Goal: Information Seeking & Learning: Compare options

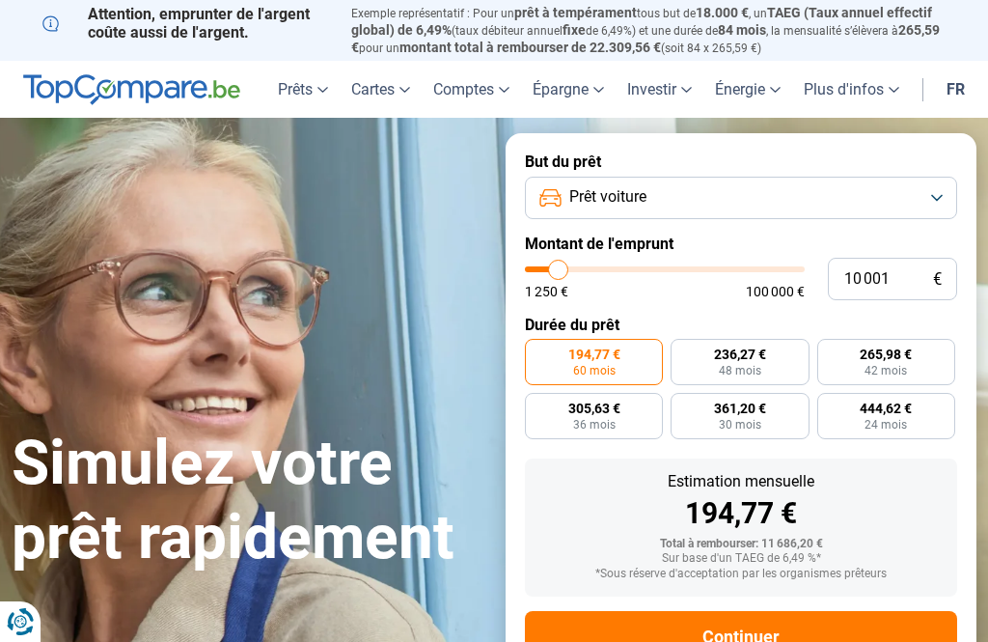
click at [945, 189] on button "Prêt voiture" at bounding box center [741, 198] width 432 height 42
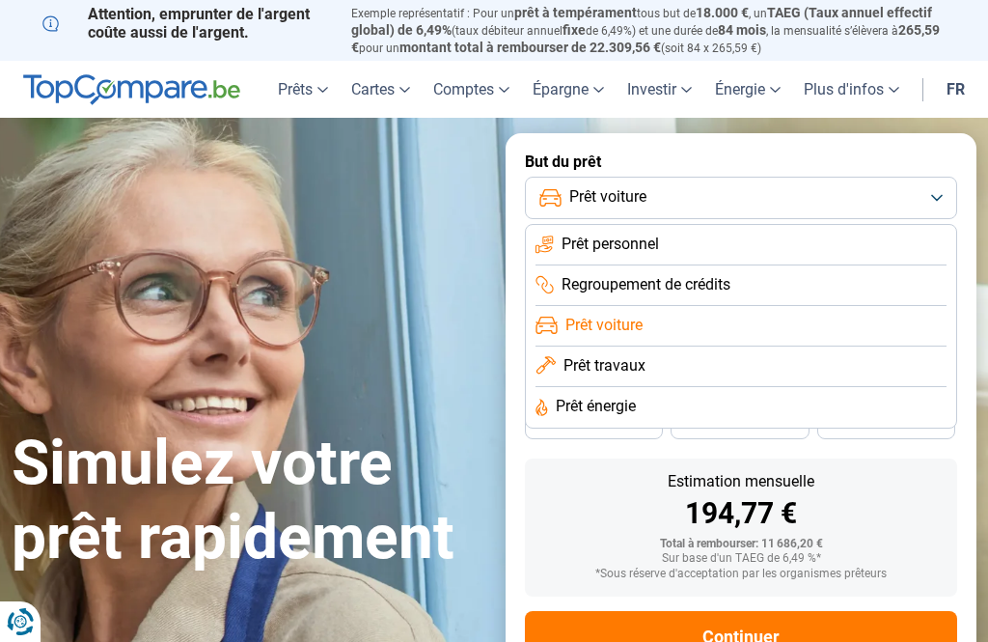
click at [858, 319] on li "Prêt voiture" at bounding box center [740, 326] width 411 height 41
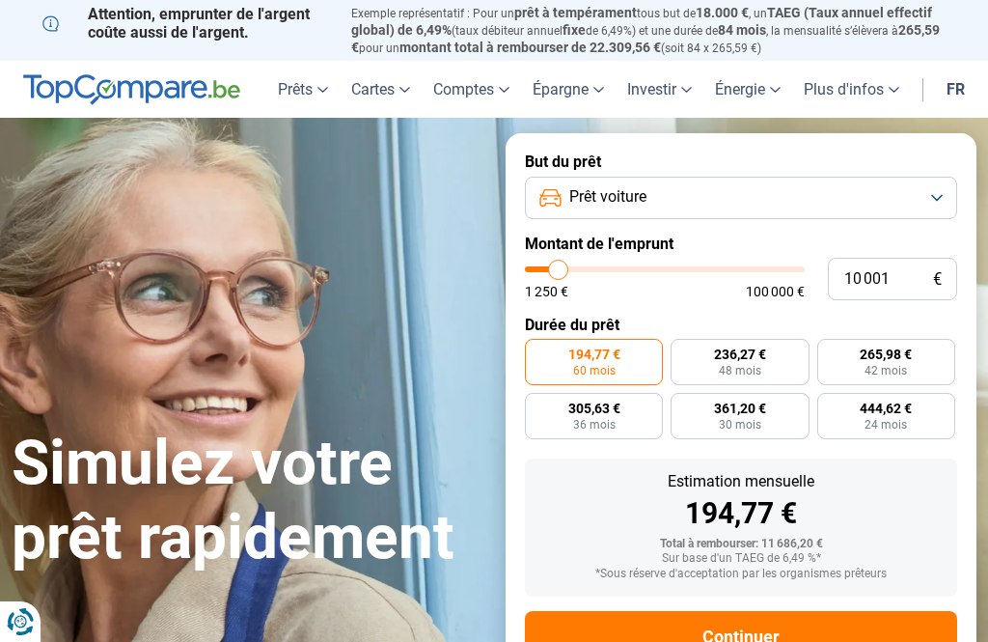
type input "11 250"
type input "11250"
type input "12 000"
type input "12000"
type input "13 000"
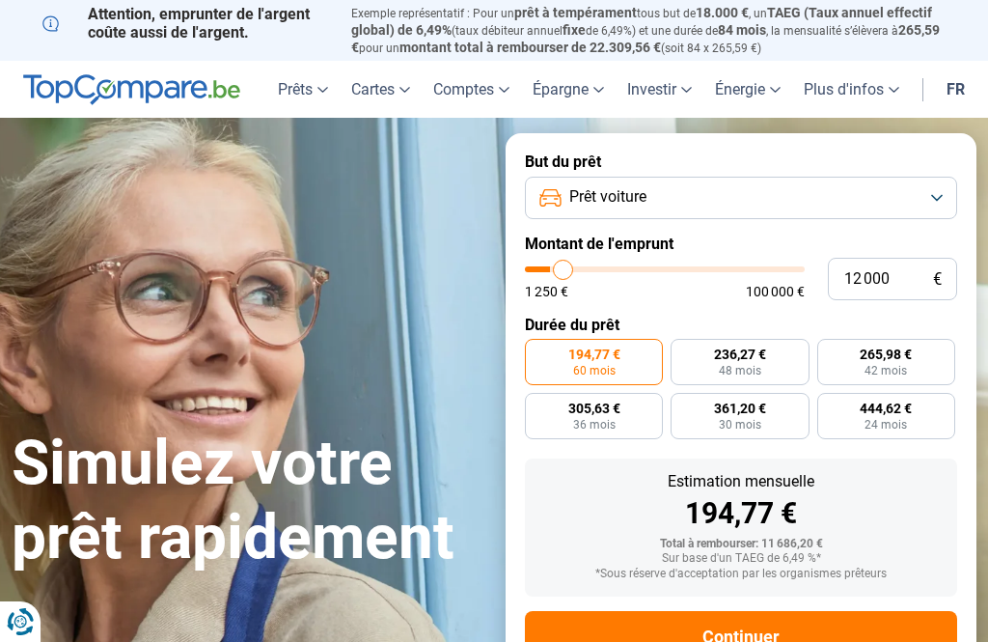
type input "13000"
type input "14 500"
type input "14500"
type input "16 750"
type input "16750"
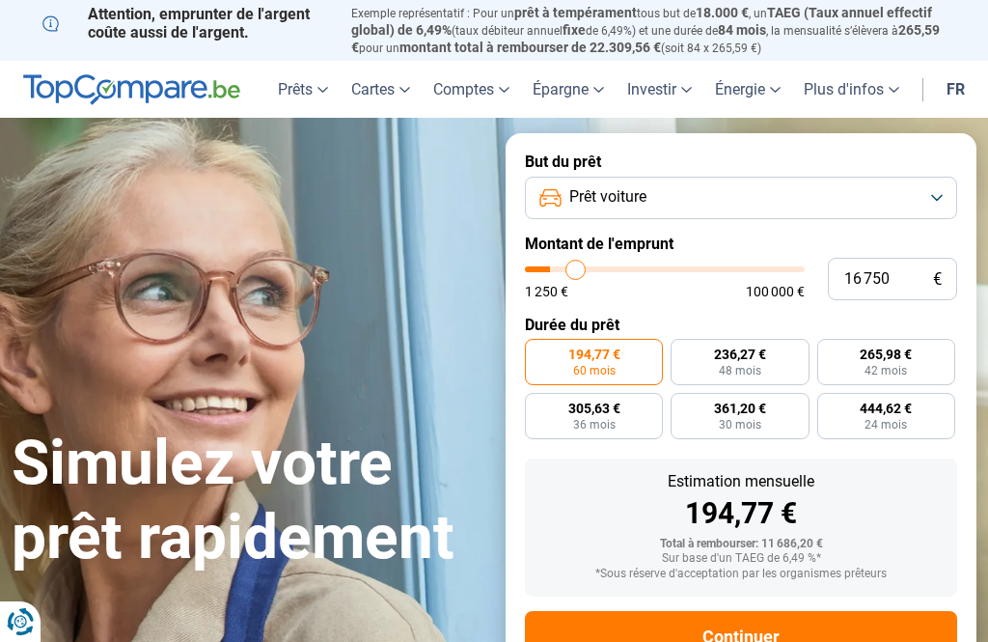
type input "18 250"
type input "18250"
type input "20 000"
type input "20000"
type input "21 750"
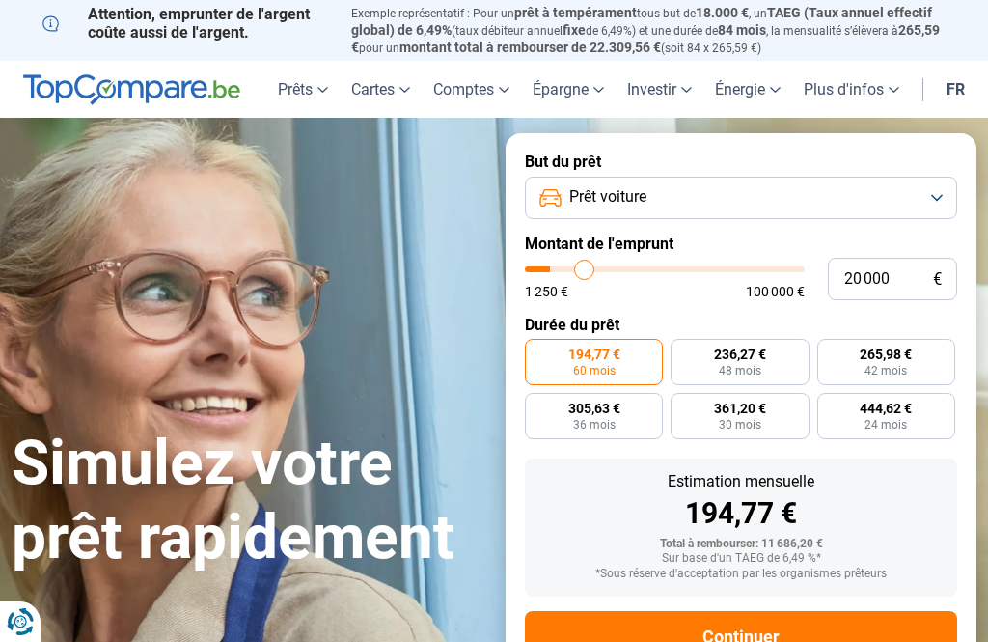
type input "21750"
type input "23 250"
type input "23250"
type input "24 750"
type input "24750"
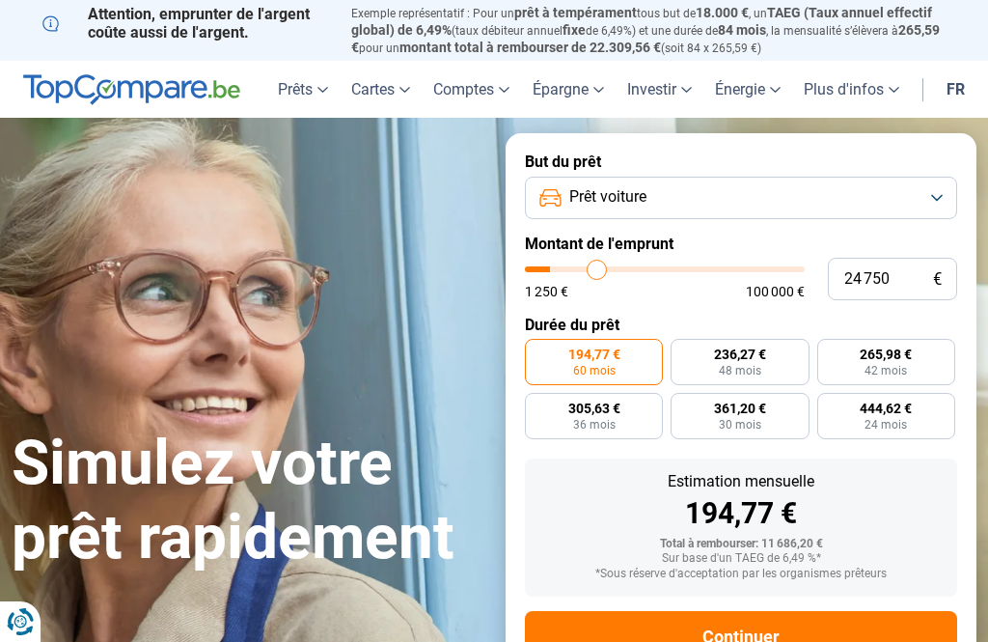
type input "26 250"
type input "26250"
type input "27 750"
type input "27750"
type input "28 750"
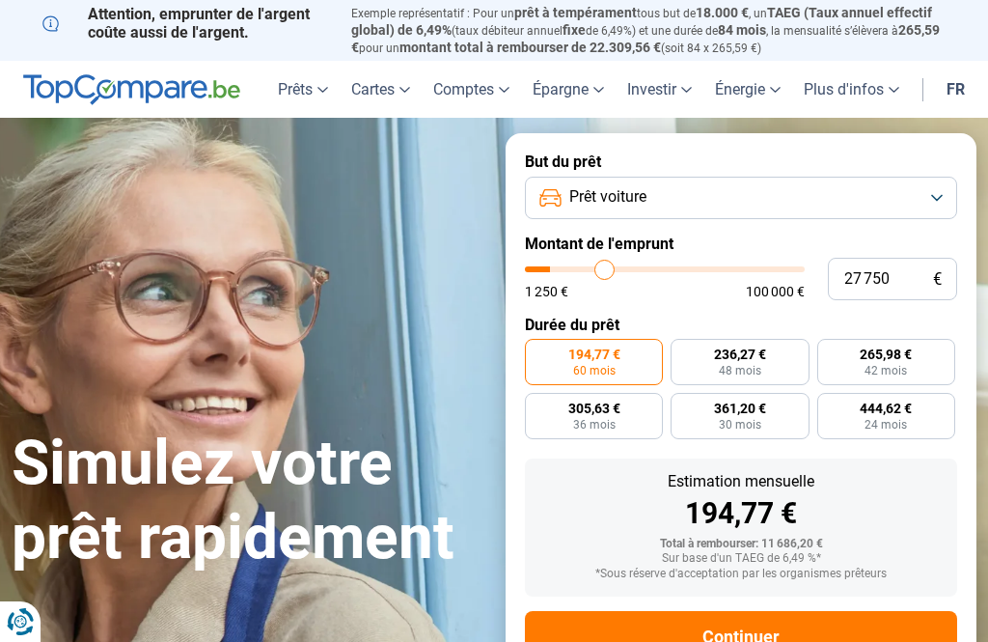
type input "28750"
type input "30 250"
type input "30250"
type input "31 500"
type input "31500"
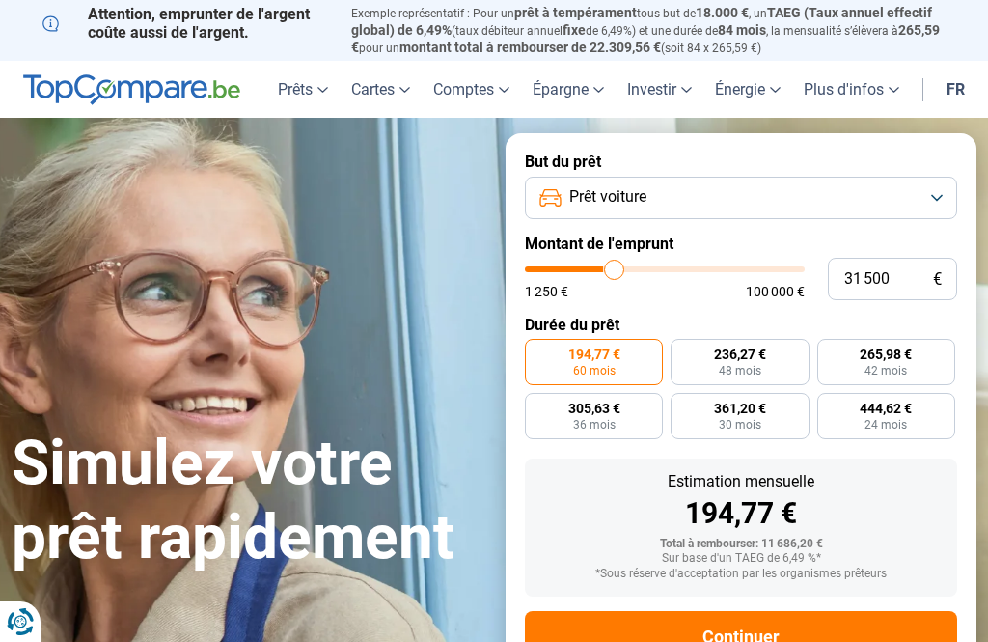
type input "32 500"
type input "32500"
type input "33 250"
type input "33250"
type input "34 000"
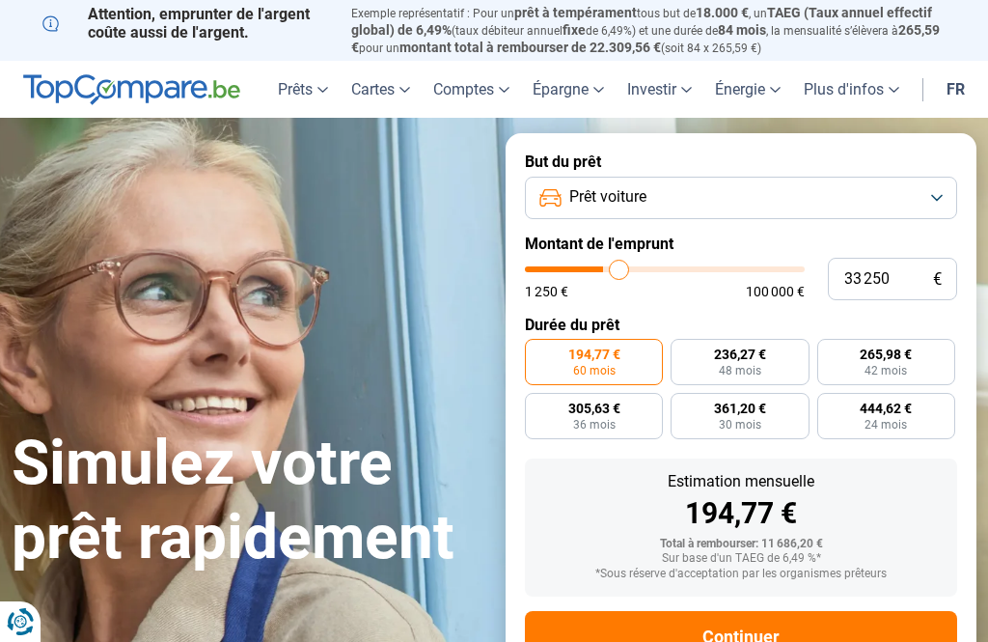
type input "34000"
type input "34 750"
type input "34750"
type input "35 500"
type input "35500"
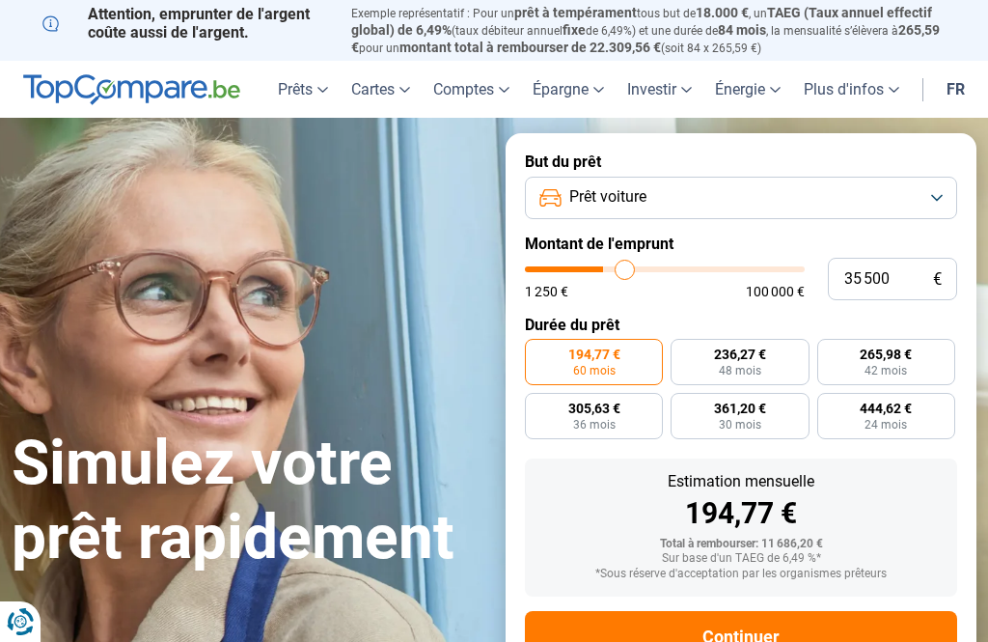
type input "36 250"
type input "36250"
type input "37 000"
type input "37000"
type input "37 750"
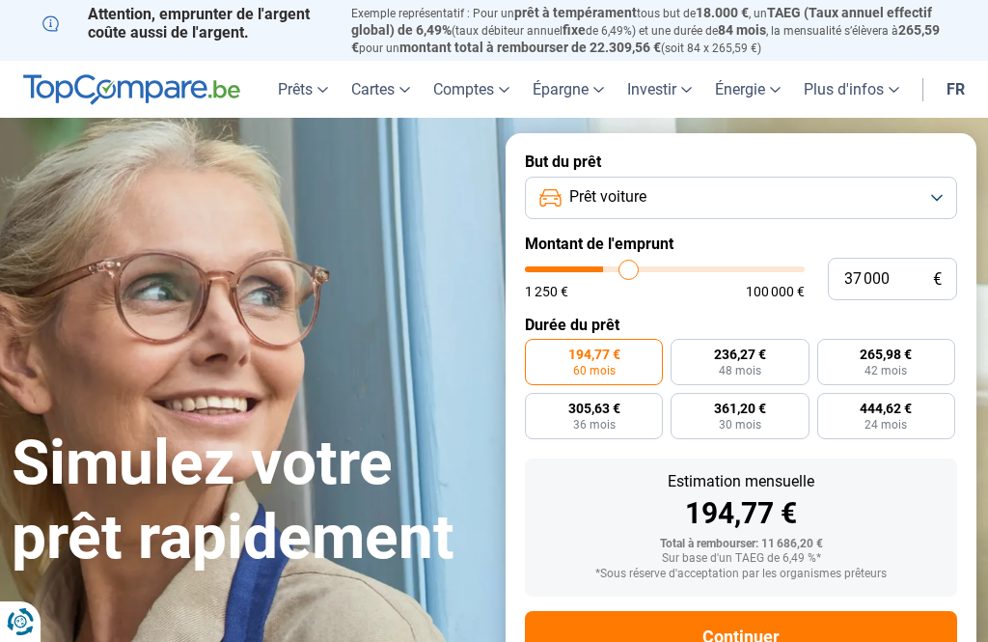
type input "37750"
type input "38 500"
type input "38500"
type input "38 750"
type input "38750"
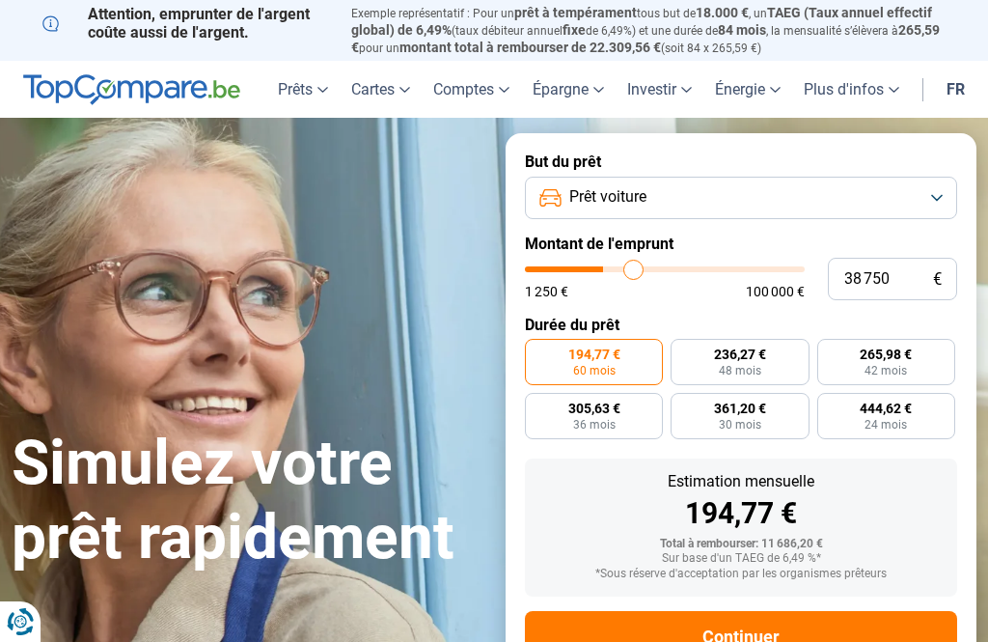
type input "39 500"
type input "39500"
type input "40 000"
type input "40000"
type input "40 750"
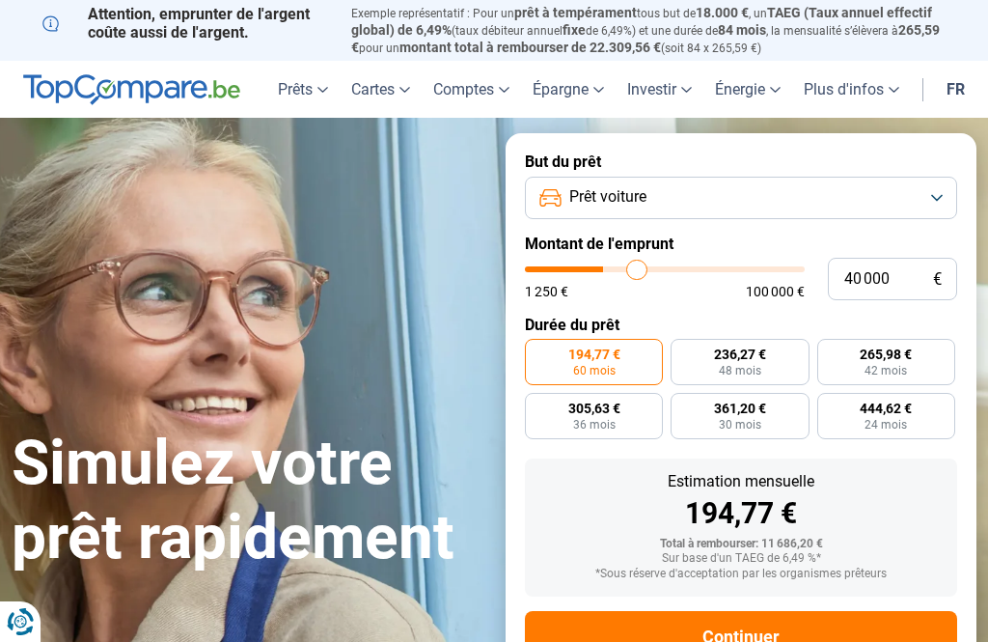
type input "40750"
type input "41 000"
type input "41000"
type input "41 500"
type input "41500"
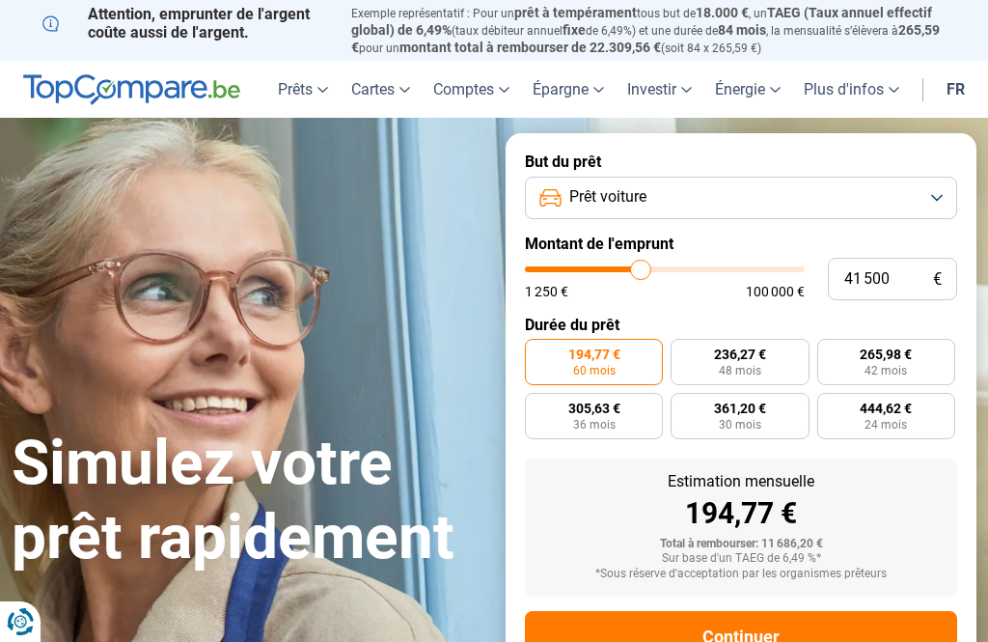
type input "41 750"
type input "41750"
type input "42 250"
type input "42250"
type input "42 500"
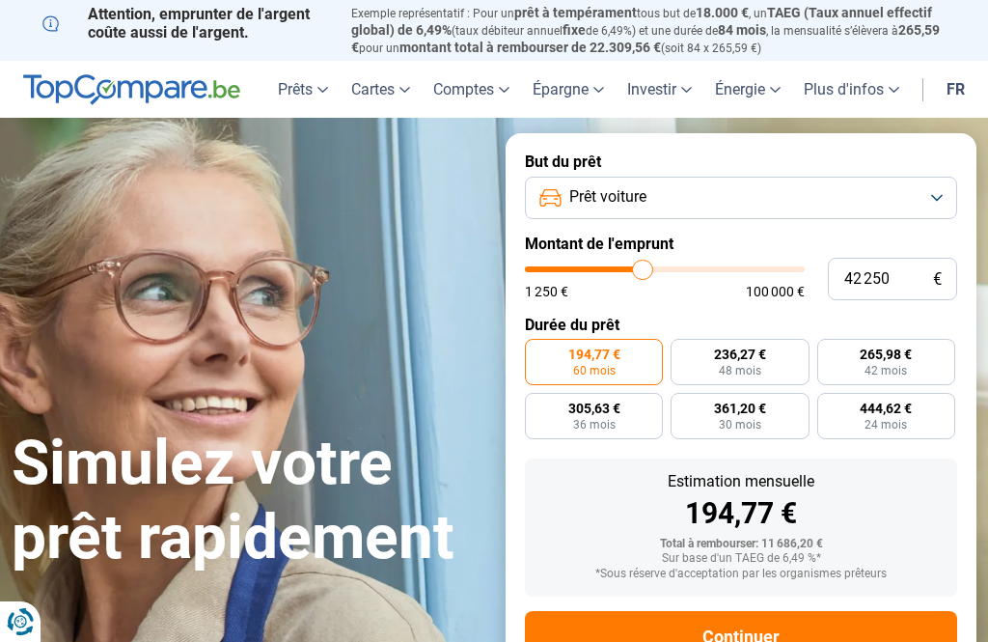
type input "42500"
type input "43 000"
type input "43000"
type input "43 250"
type input "43250"
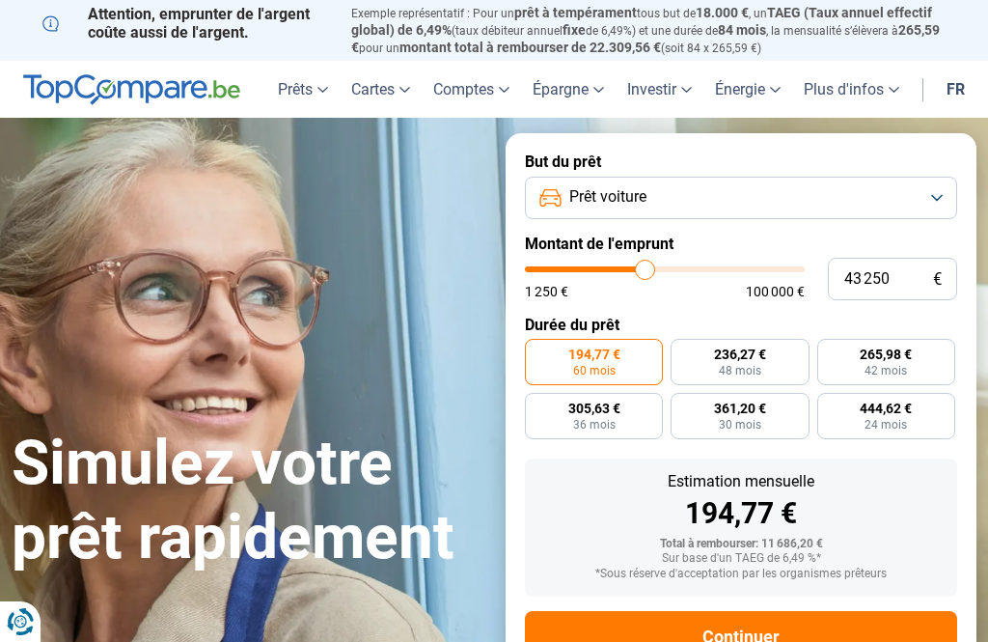
type input "43 750"
type input "43750"
type input "44 000"
type input "44000"
type input "44 500"
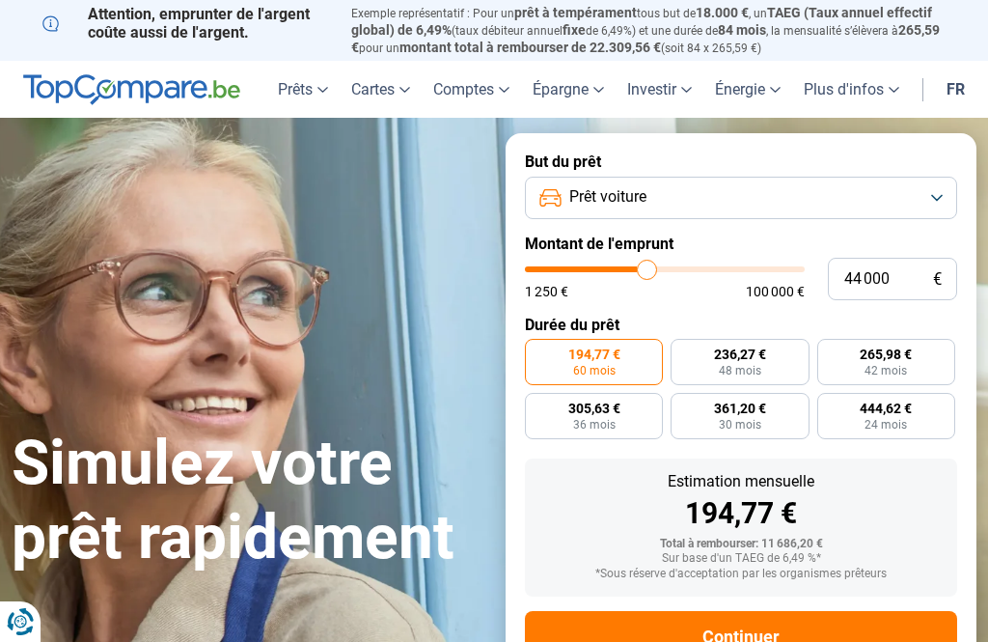
type input "44500"
type input "44 750"
type input "44750"
type input "45 250"
type input "45250"
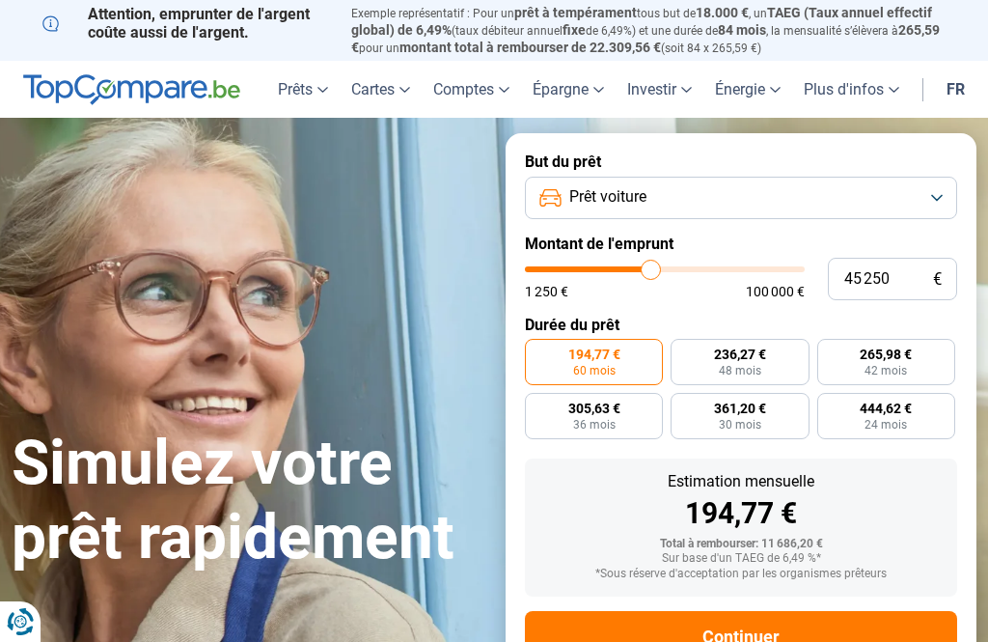
type input "45 500"
type input "45500"
type input "46 000"
type input "46000"
radio input "false"
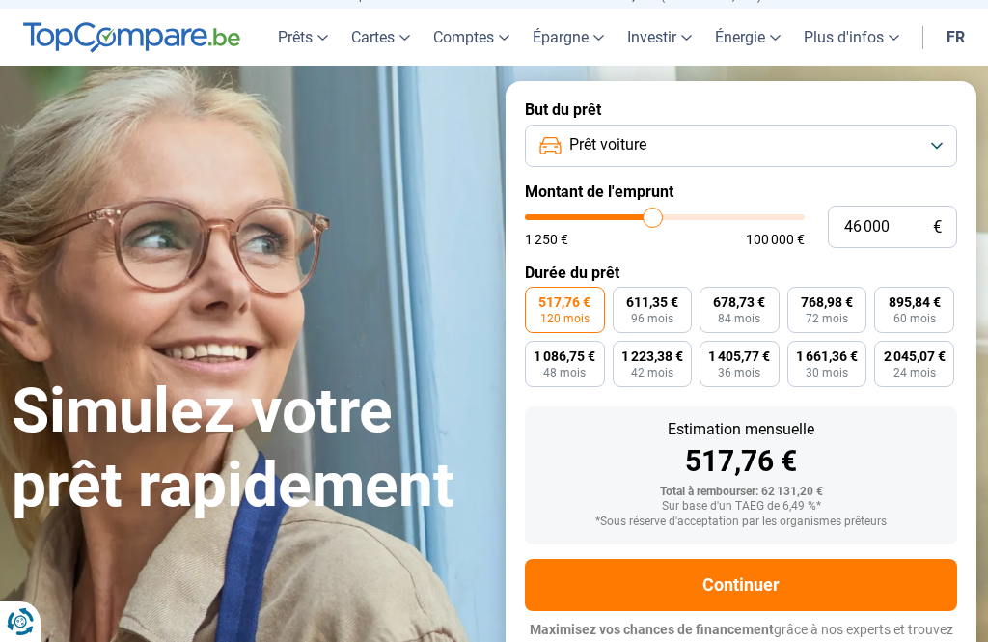
scroll to position [60, 0]
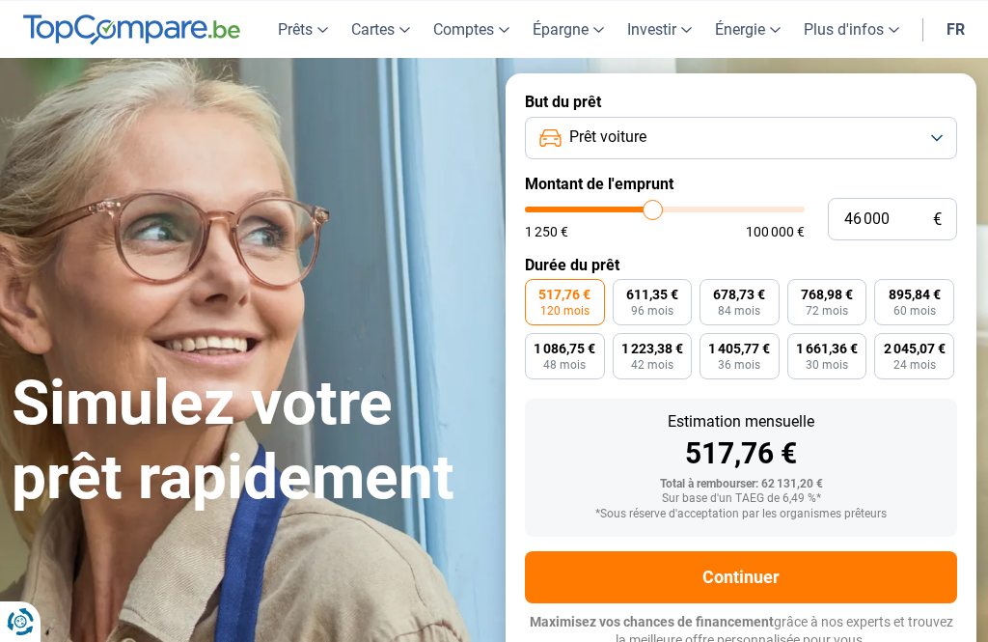
type input "45 250"
type input "45250"
type input "44 000"
type input "44000"
type input "43 000"
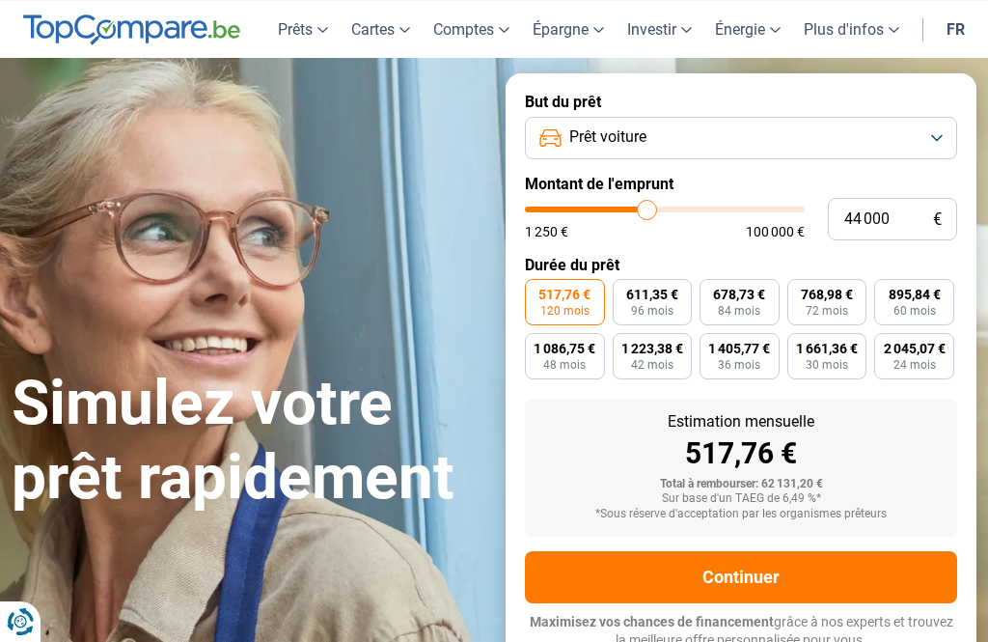
type input "43000"
type input "42 250"
type input "42250"
type input "41 000"
type input "41000"
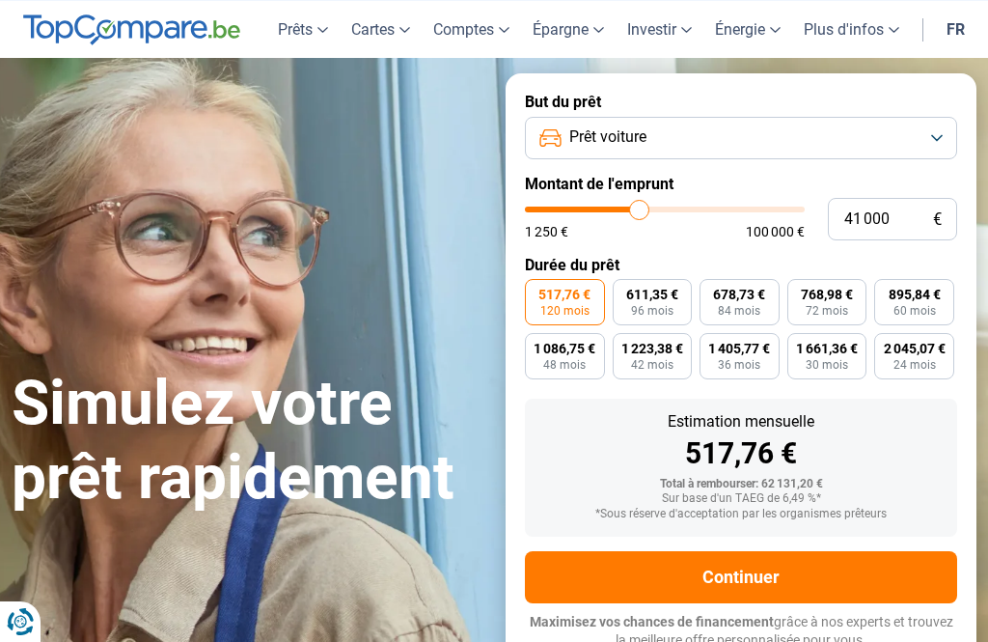
type input "40 250"
type input "40250"
type input "40 000"
type input "40000"
type input "39 250"
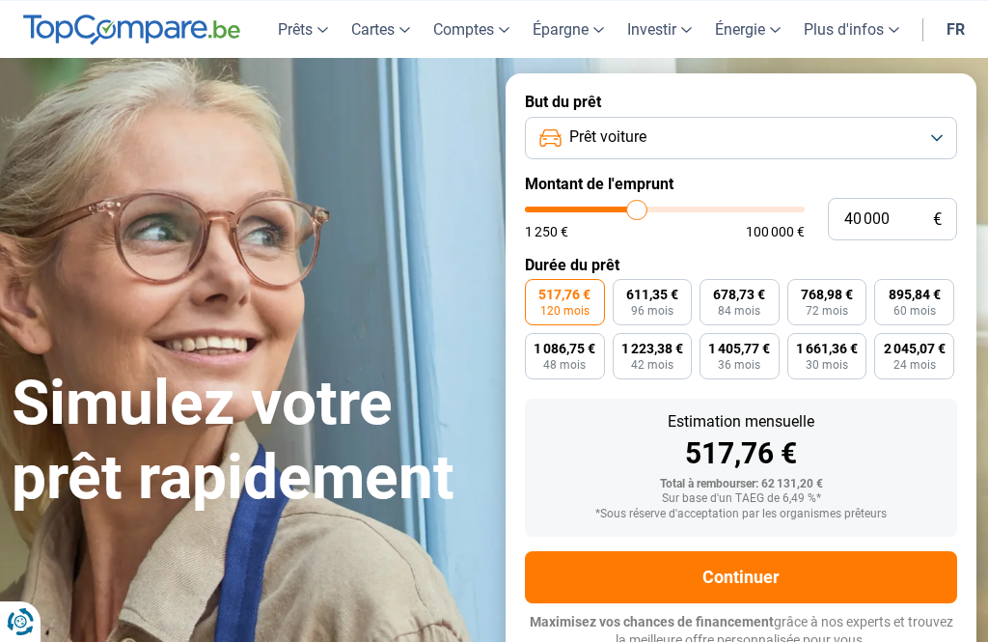
type input "39250"
type input "38 750"
type input "38750"
type input "38 500"
type input "38500"
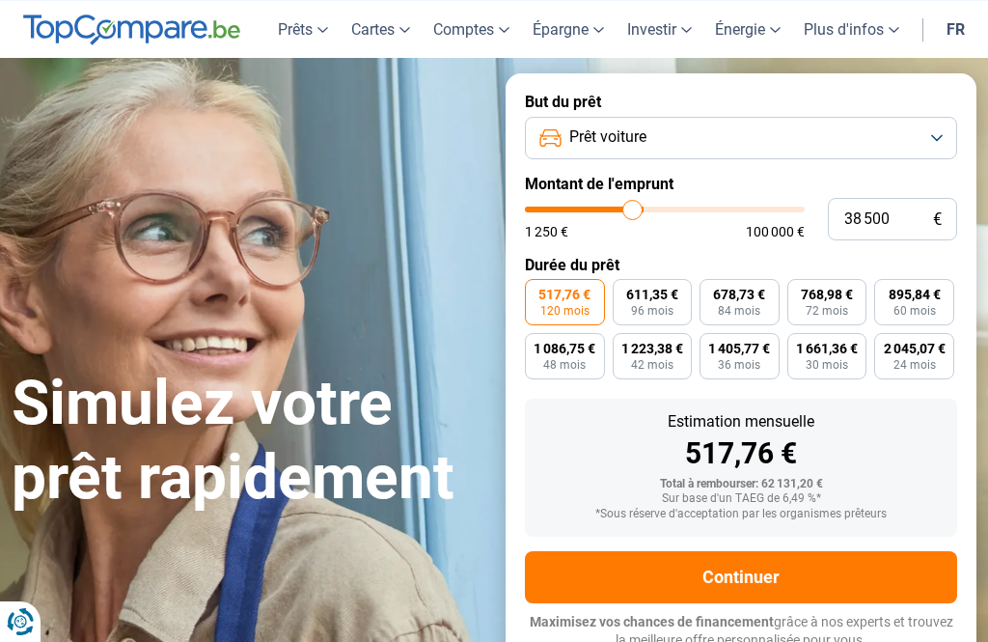
type input "38 000"
type input "38000"
type input "37 750"
type input "37750"
type input "37 500"
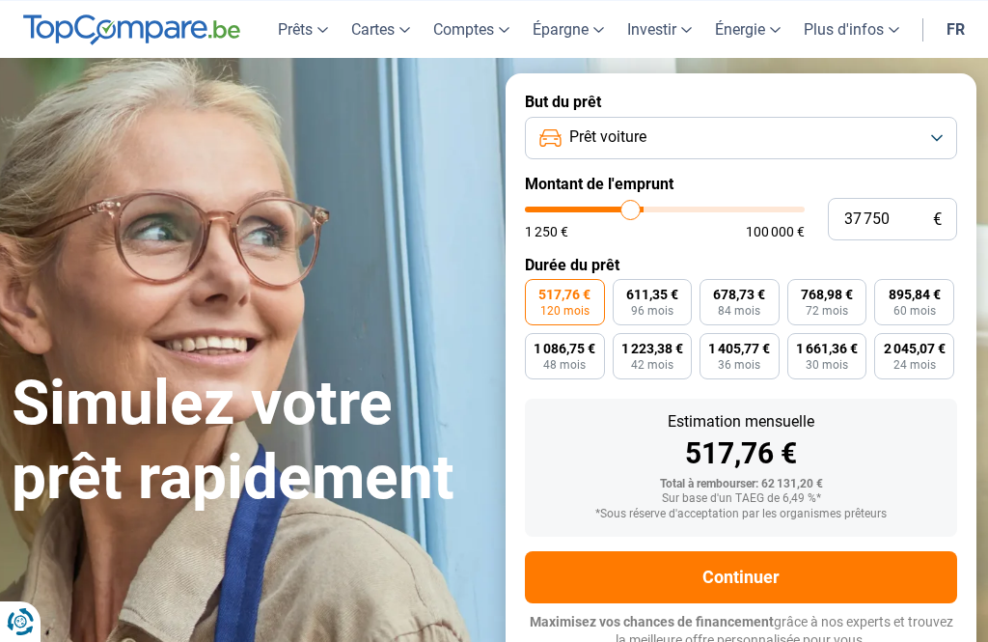
type input "37500"
type input "37 000"
type input "37000"
type input "36 250"
type input "36250"
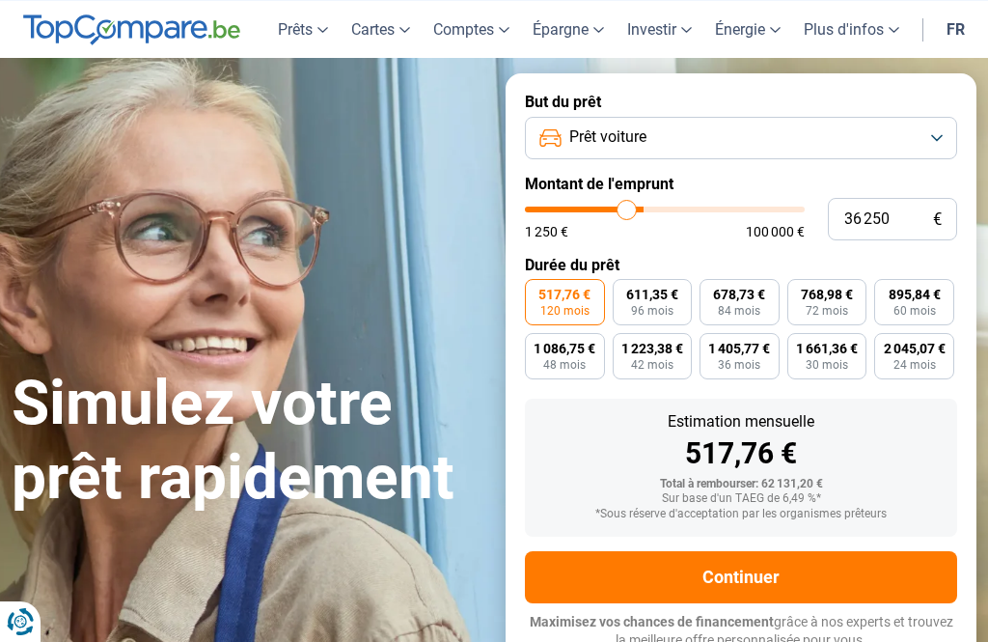
type input "36 000"
type input "36000"
type input "34 750"
type input "34750"
type input "33 250"
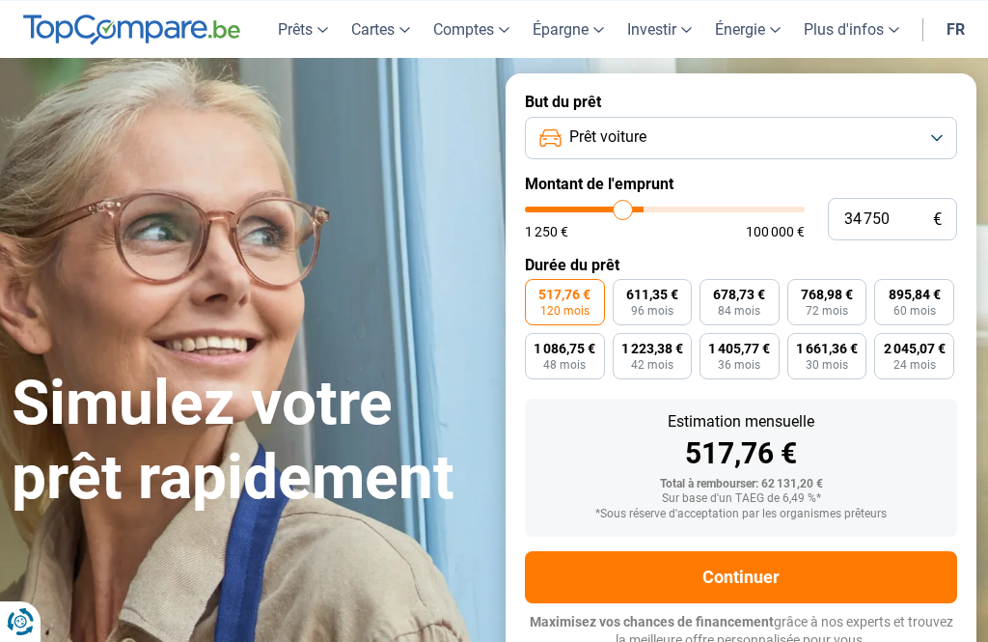
type input "33250"
type input "31 500"
type input "31500"
type input "28 750"
type input "28750"
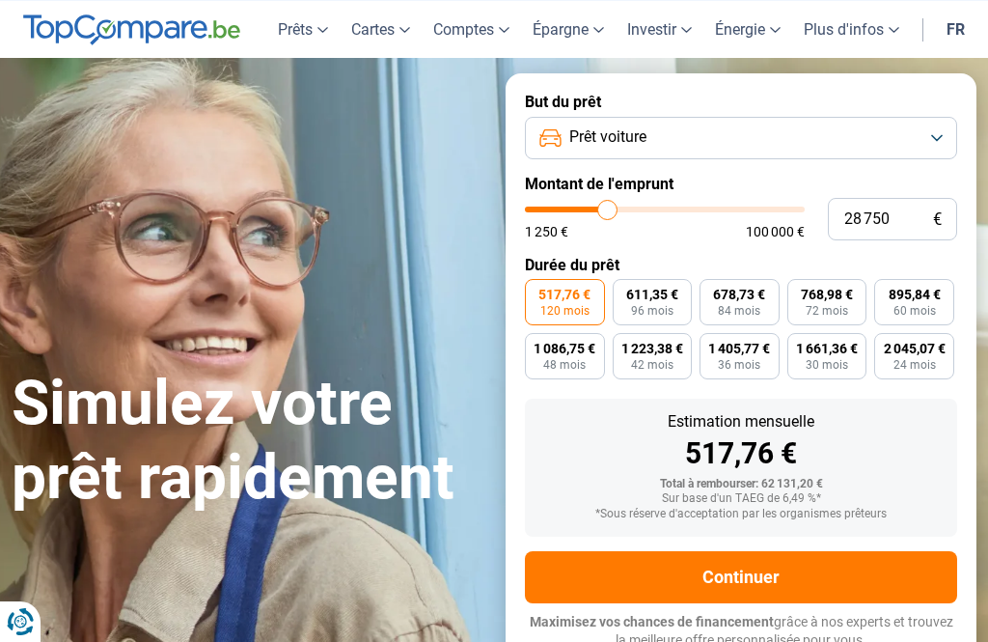
type input "26 250"
type input "26250"
type input "23 750"
type input "23750"
type input "21 000"
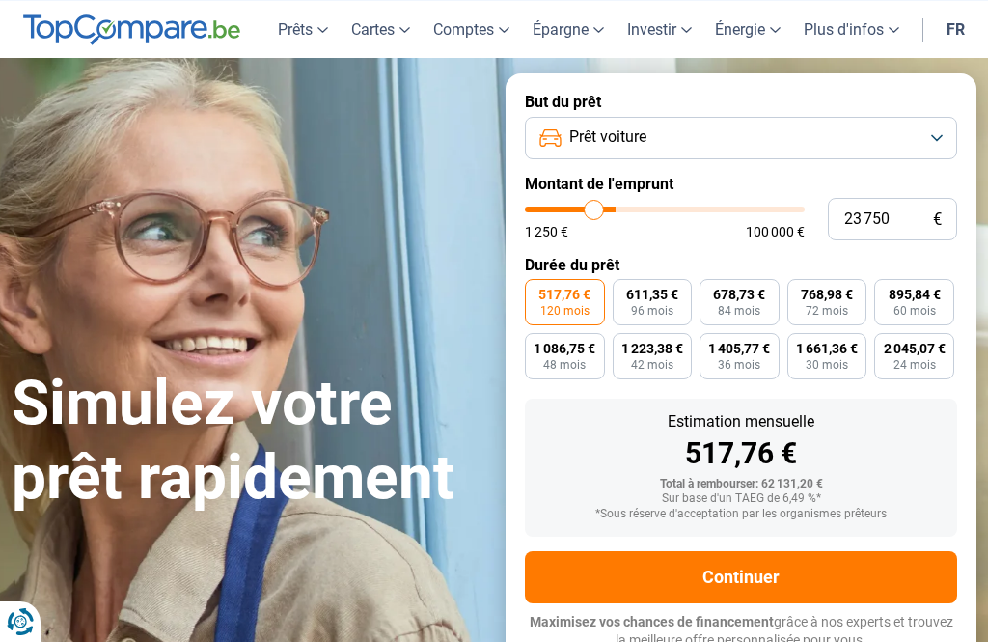
type input "21000"
type input "19 250"
type input "19250"
type input "17 500"
type input "17500"
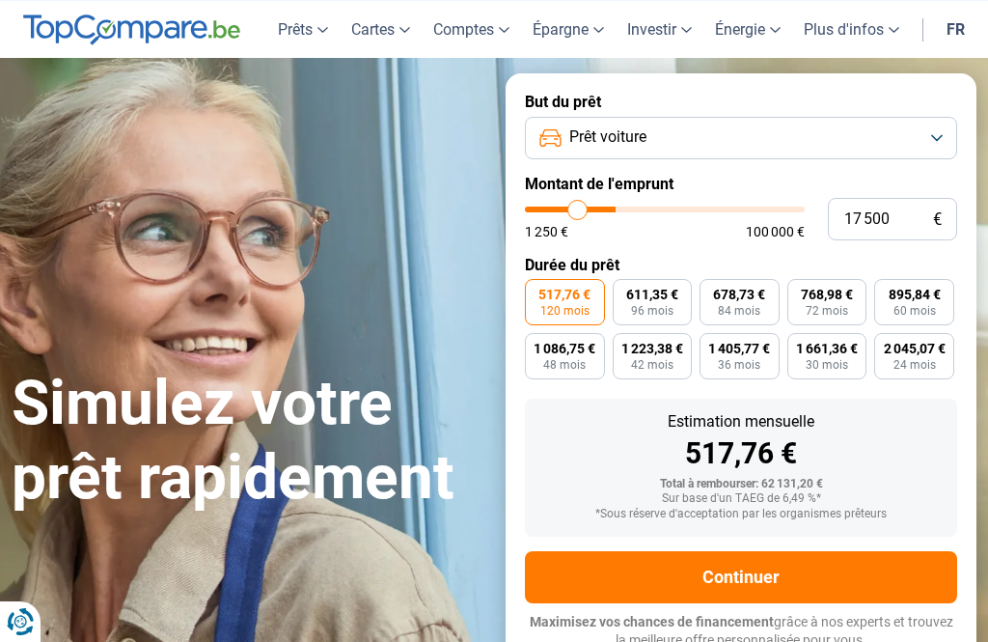
type input "16 250"
type input "16250"
type input "15 250"
type input "15250"
type input "14 500"
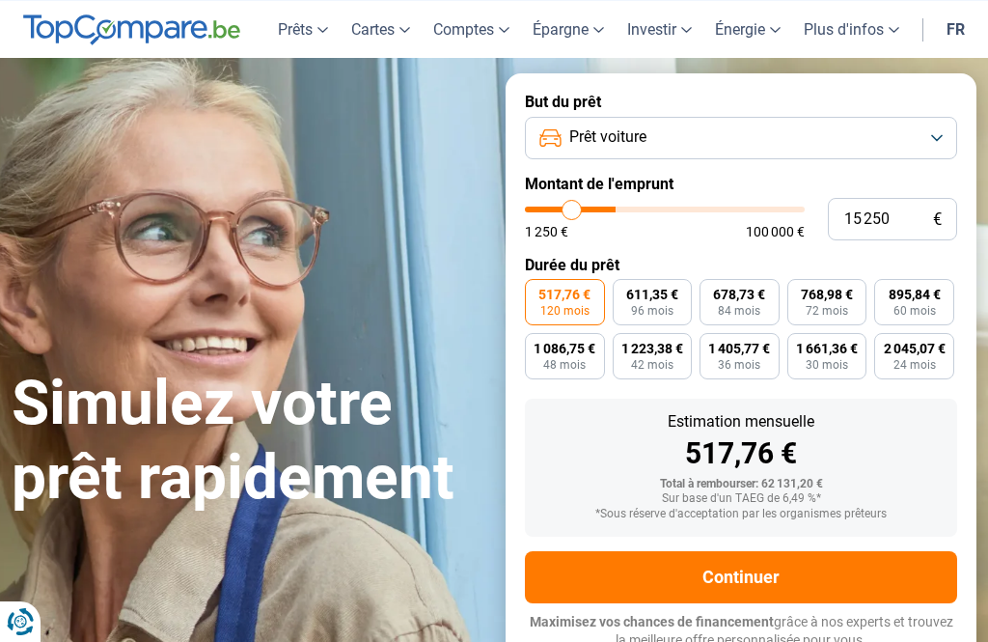
type input "14500"
type input "14 000"
type input "14000"
type input "13 750"
type input "13750"
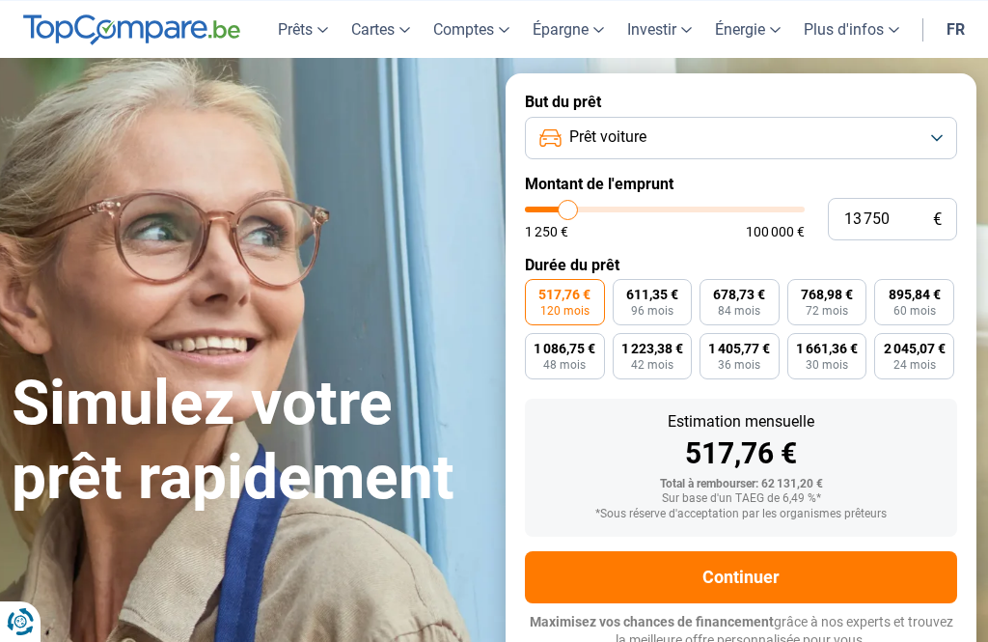
type input "14 000"
type input "14000"
type input "14 500"
type input "14500"
type input "14 750"
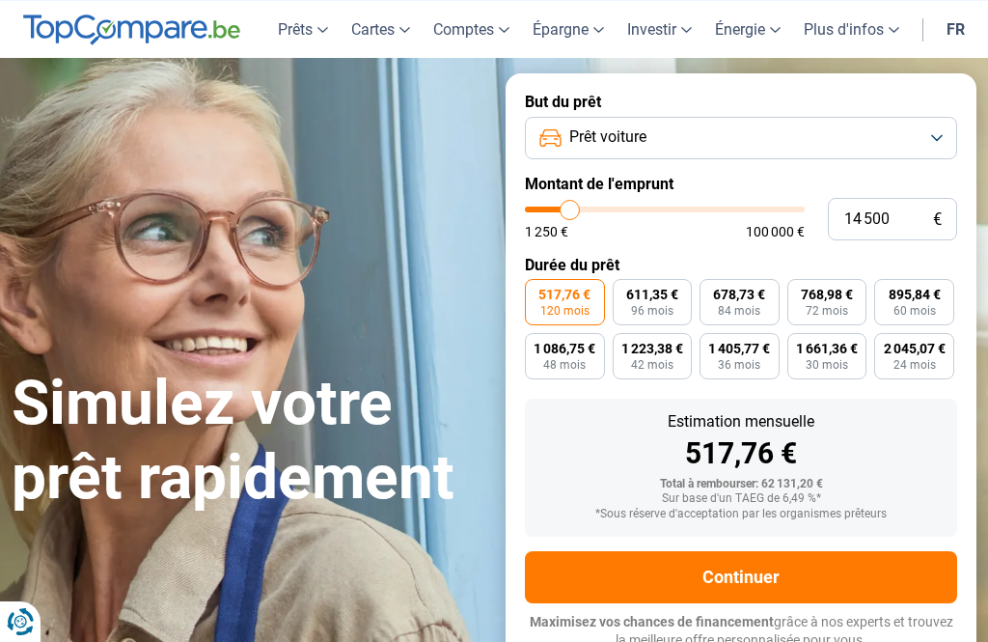
type input "14750"
type input "15 250"
type input "15250"
type input "15 500"
type input "15500"
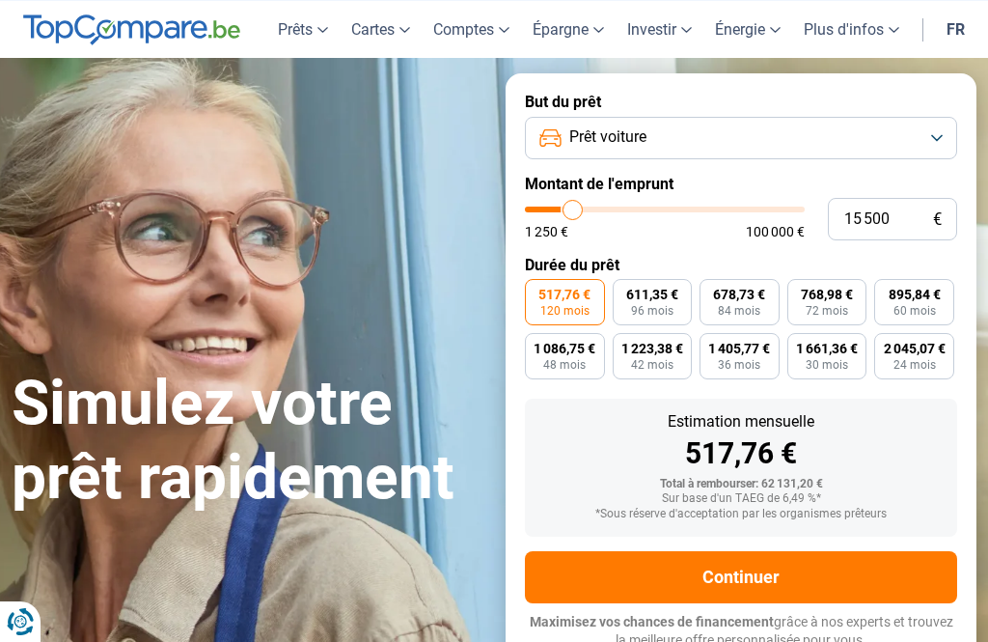
type input "16 250"
type input "16250"
type input "16 750"
type input "16750"
type input "17 000"
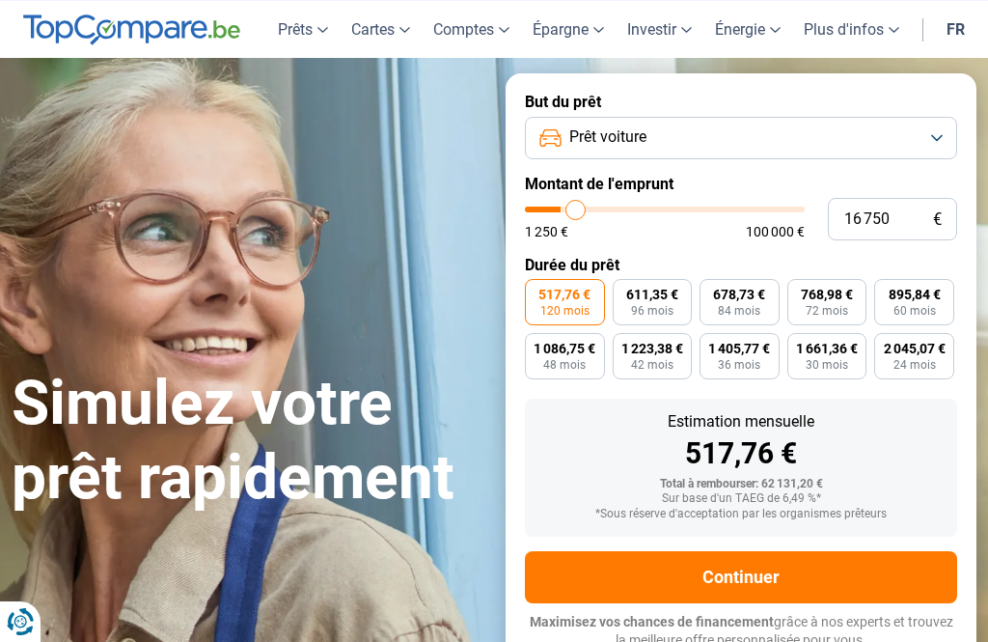
type input "17000"
type input "17 500"
type input "17500"
type input "17 750"
type input "17750"
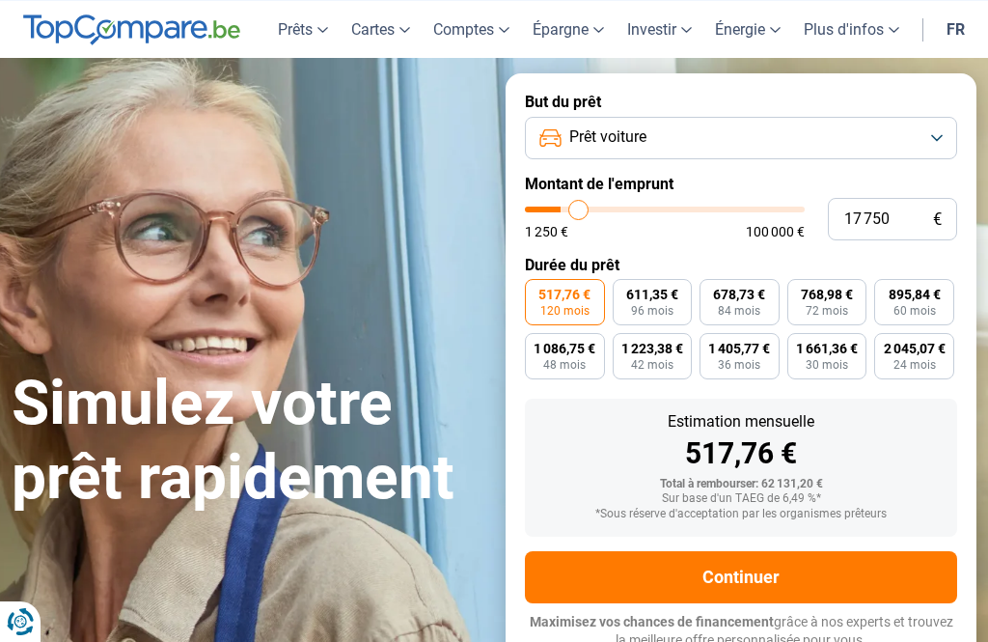
type input "18 250"
type input "18250"
type input "18 500"
type input "18500"
type input "18 750"
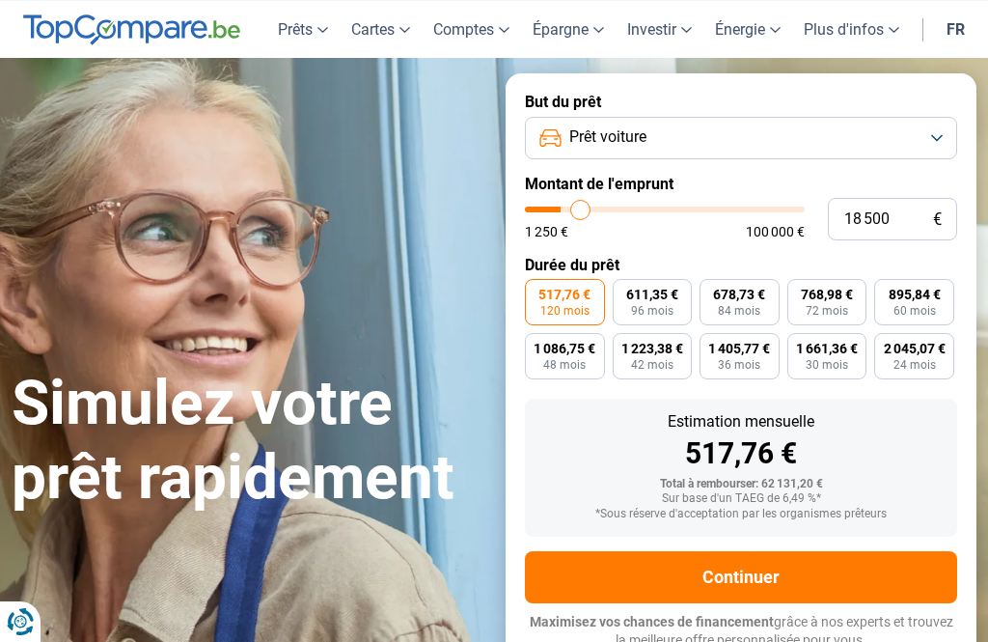
type input "18750"
type input "19 250"
type input "19250"
type input "19 500"
type input "19500"
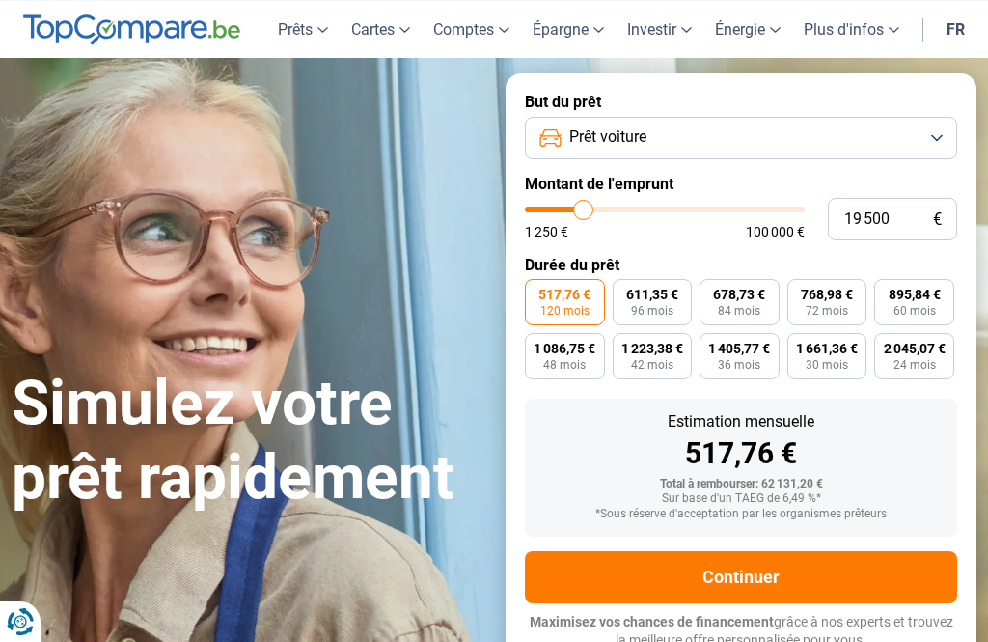
type input "20 000"
type input "20000"
type input "19 500"
type input "19500"
type input "19 250"
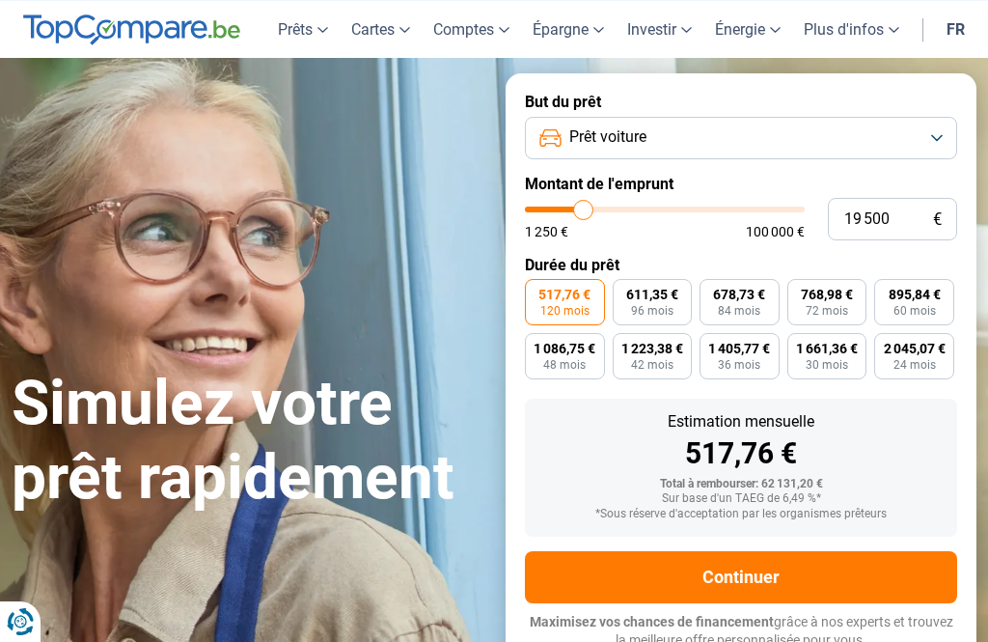
type input "19250"
type input "18 750"
type input "18750"
type input "18 500"
type input "18500"
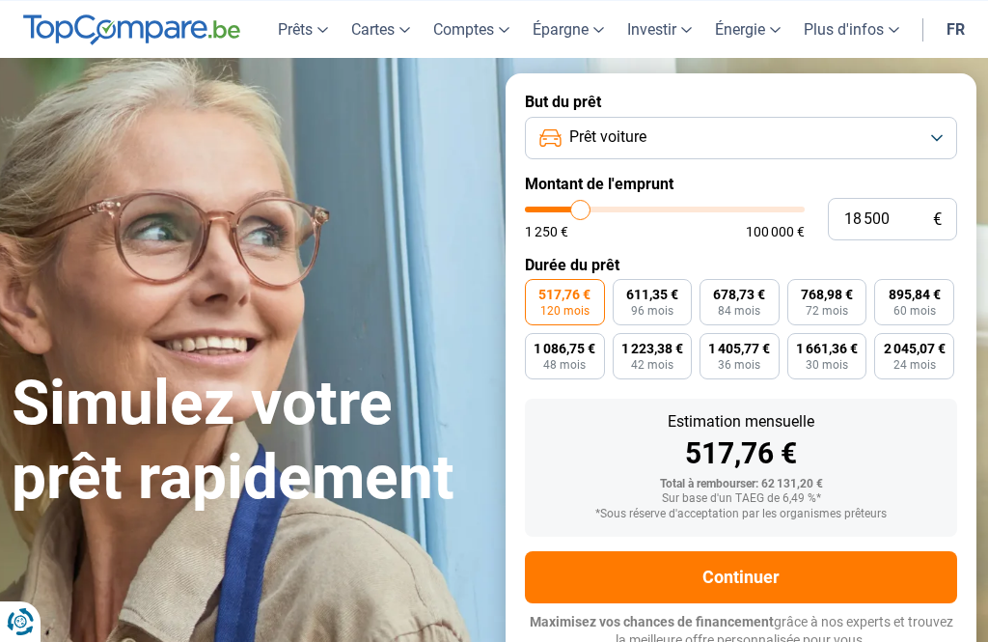
type input "18 250"
type input "18250"
type input "17 750"
type input "17750"
type input "17 500"
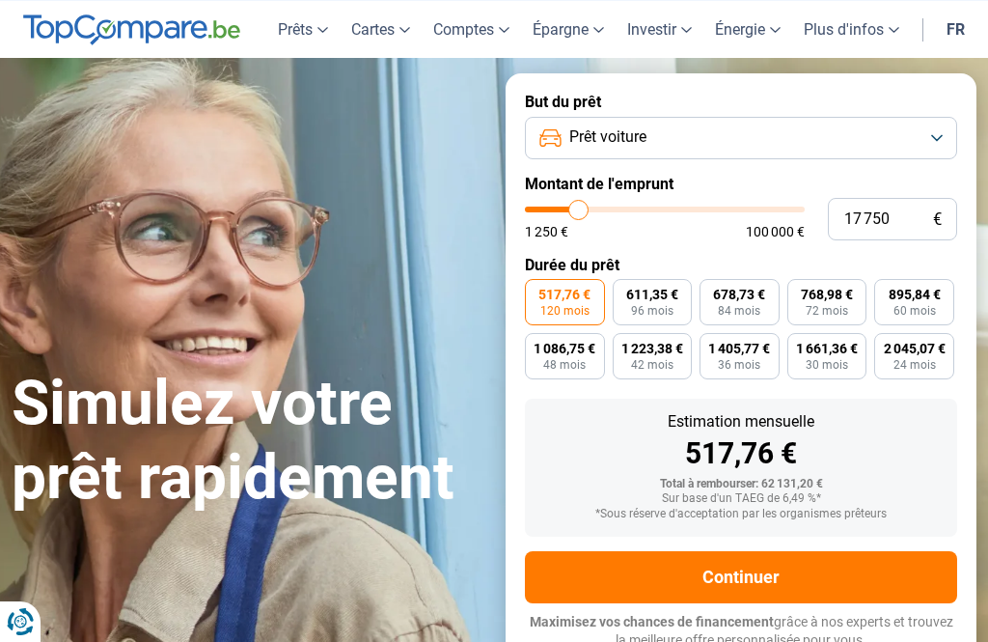
type input "17500"
type input "17 000"
type input "17000"
type input "16 750"
type input "16750"
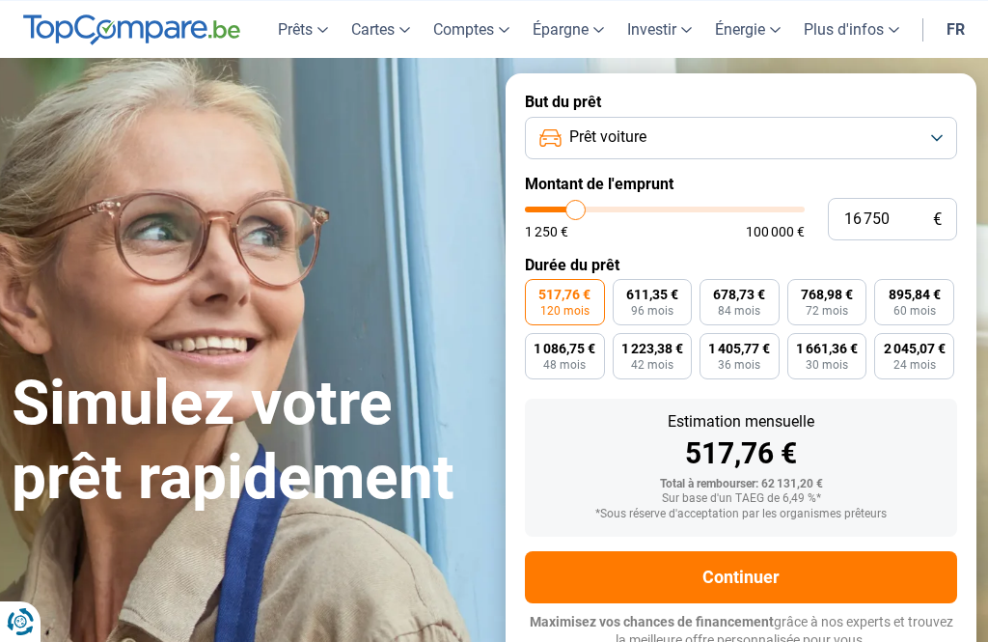
type input "16 250"
type input "16250"
type input "16 000"
type input "16000"
type input "15 500"
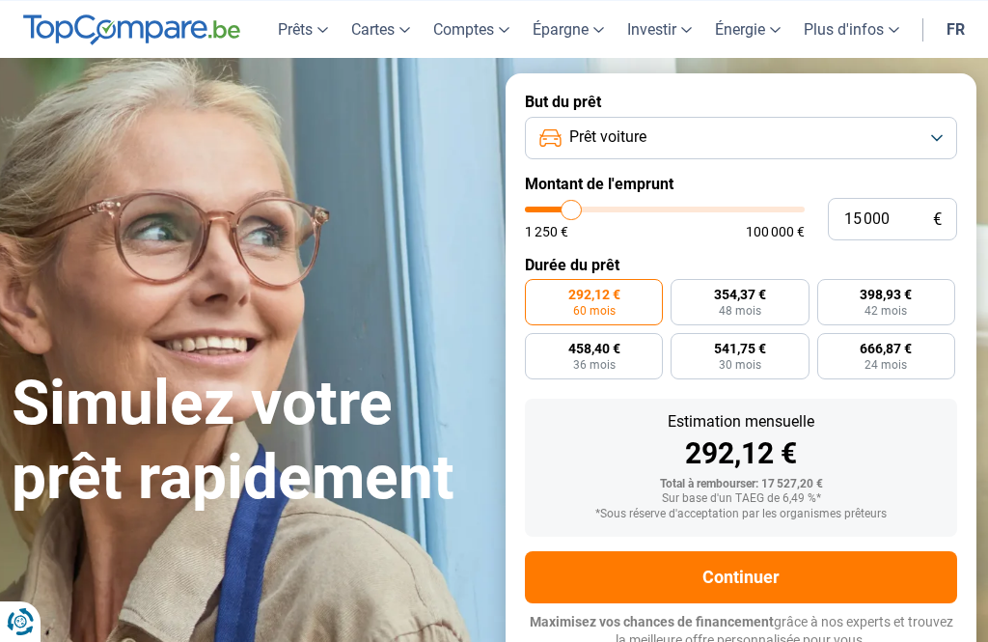
click at [597, 363] on span "36 mois" at bounding box center [594, 365] width 42 height 12
click at [537, 345] on input "458,40 € 36 mois" at bounding box center [531, 339] width 13 height 13
